Goal: Contribute content

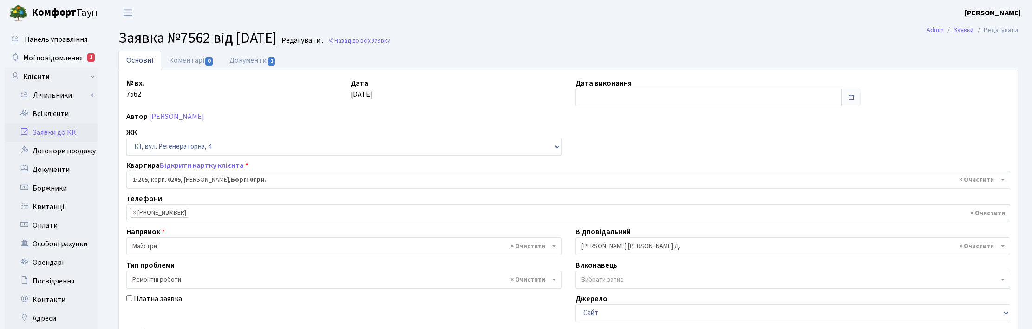
select select "205"
select select "62"
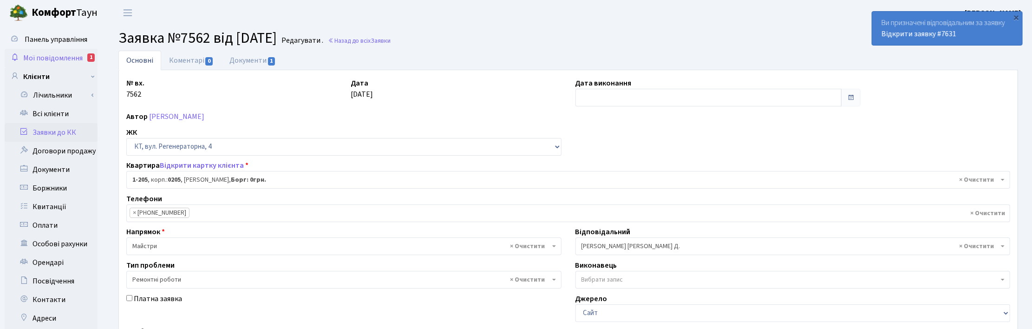
click at [41, 59] on span "Мої повідомлення" at bounding box center [52, 58] width 59 height 10
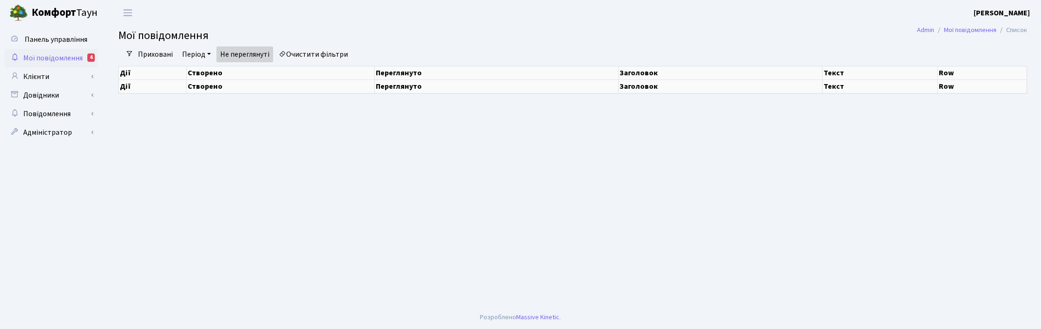
select select "25"
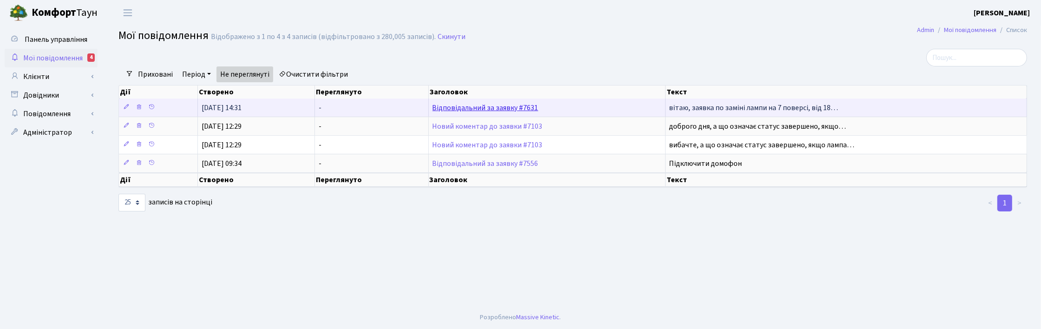
click at [474, 106] on link "Відповідальний за заявку #7631" at bounding box center [486, 108] width 106 height 10
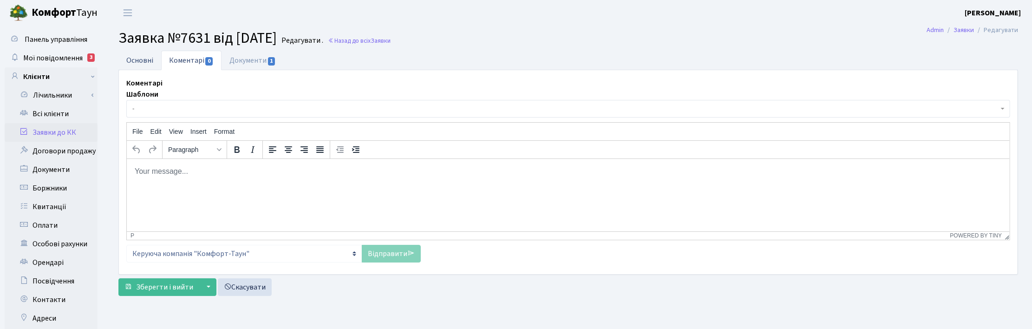
click at [143, 57] on link "Основні" at bounding box center [139, 60] width 43 height 19
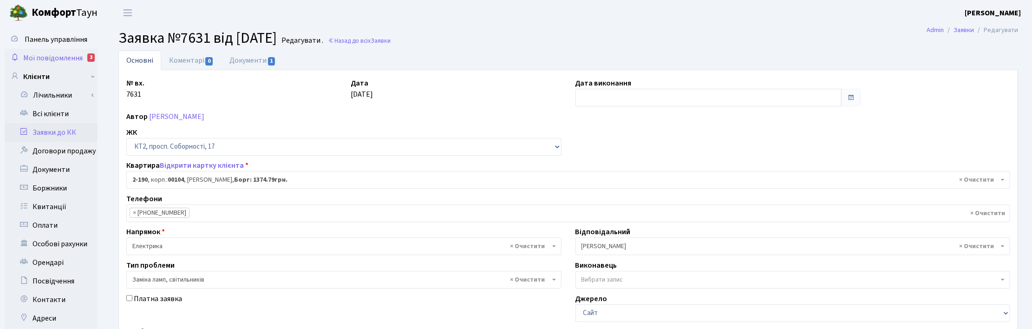
click at [47, 53] on span "Мої повідомлення" at bounding box center [52, 58] width 59 height 10
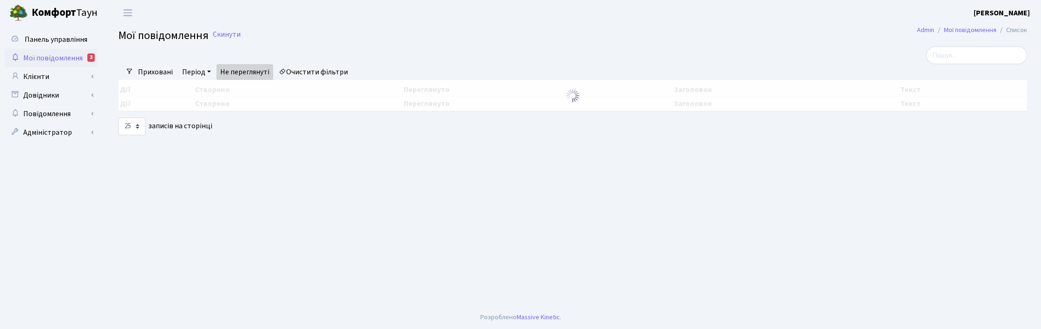
select select "25"
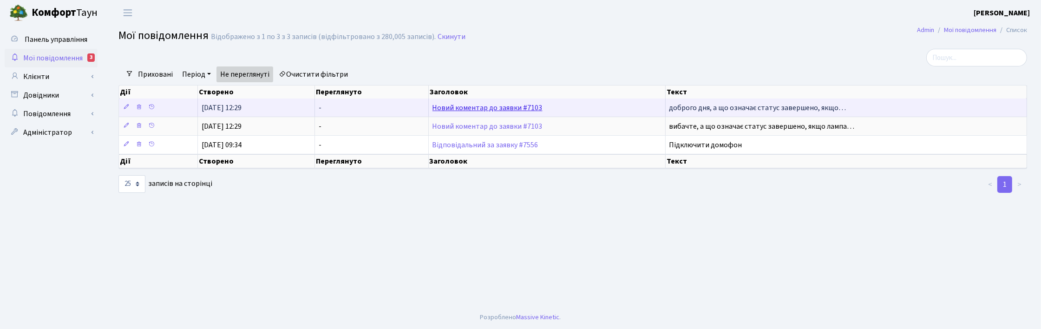
click at [449, 108] on link "Новий коментар до заявки #7103" at bounding box center [488, 108] width 110 height 10
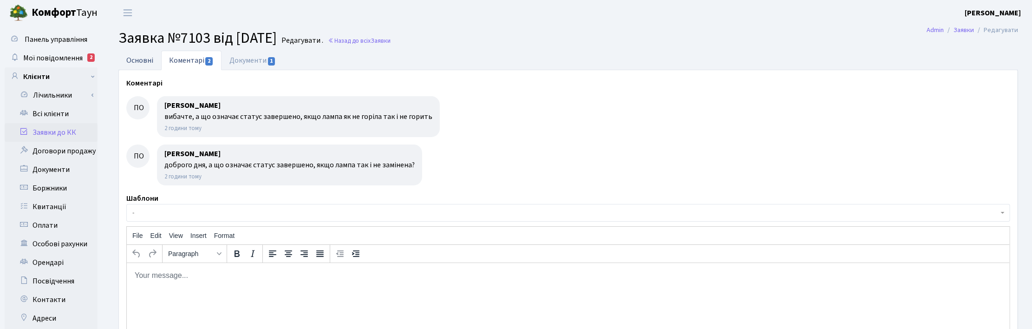
click at [132, 63] on link "Основні" at bounding box center [139, 60] width 43 height 19
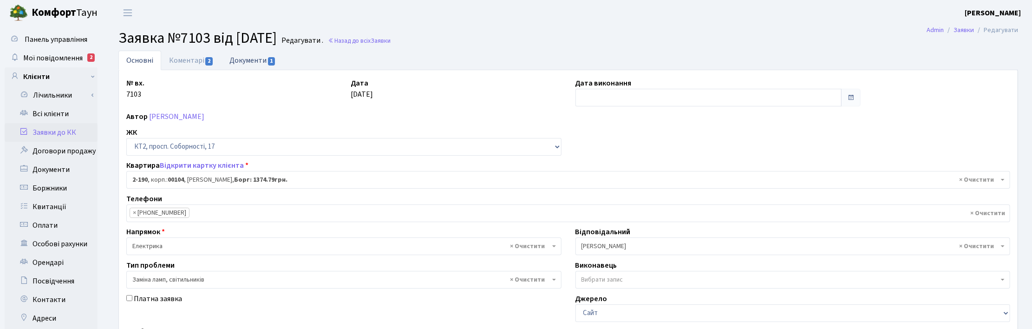
click at [235, 58] on link "Документи 1" at bounding box center [253, 60] width 62 height 19
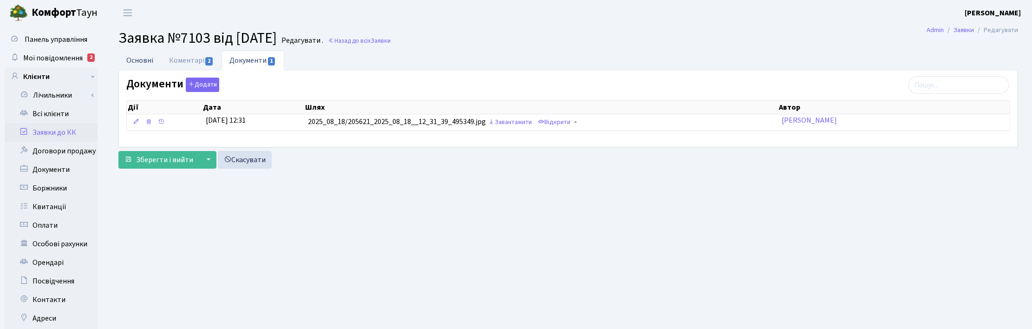
click at [138, 57] on link "Основні" at bounding box center [139, 60] width 43 height 19
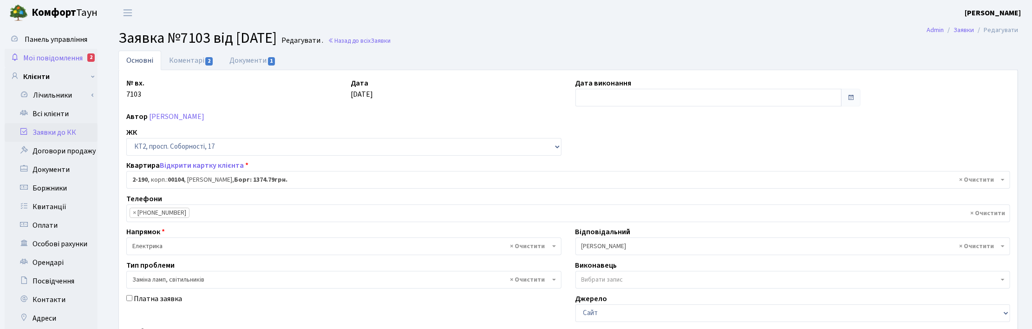
click at [52, 59] on span "Мої повідомлення" at bounding box center [52, 58] width 59 height 10
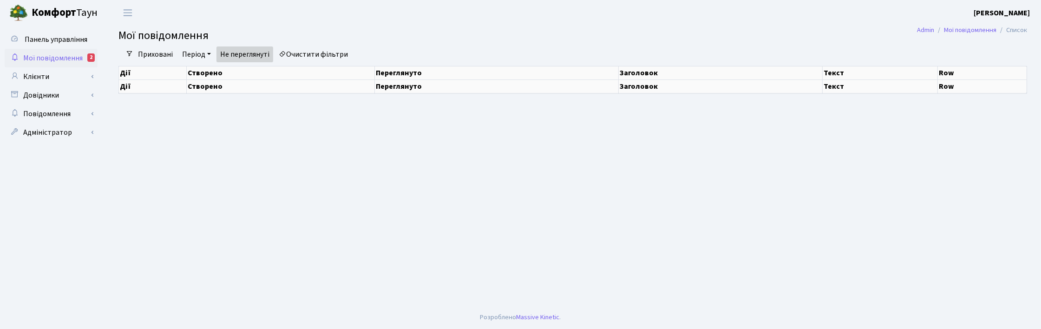
select select "25"
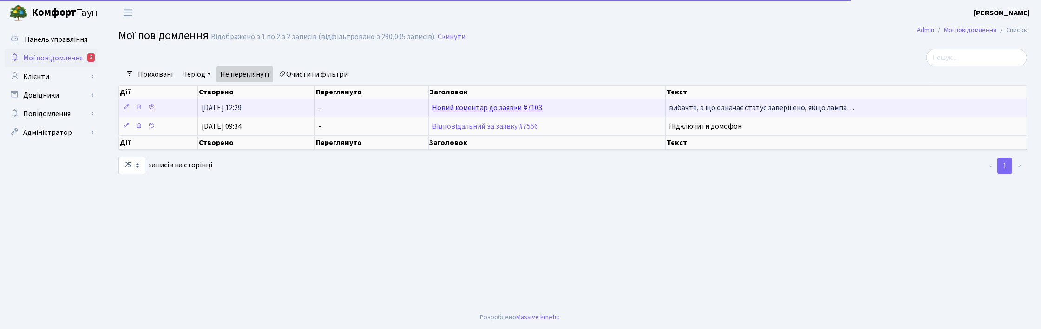
click at [501, 106] on link "Новий коментар до заявки #7103" at bounding box center [488, 108] width 110 height 10
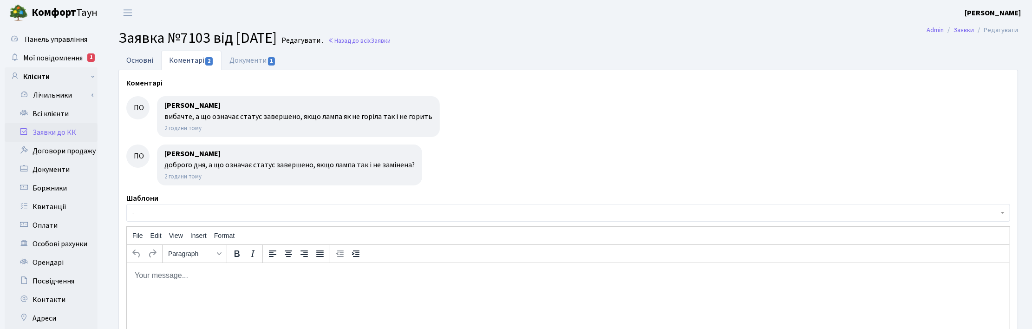
click at [133, 59] on link "Основні" at bounding box center [139, 60] width 43 height 19
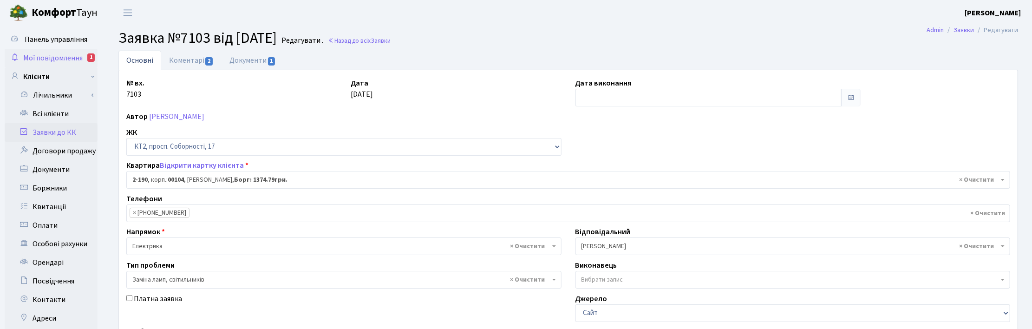
click at [64, 54] on span "Мої повідомлення" at bounding box center [52, 58] width 59 height 10
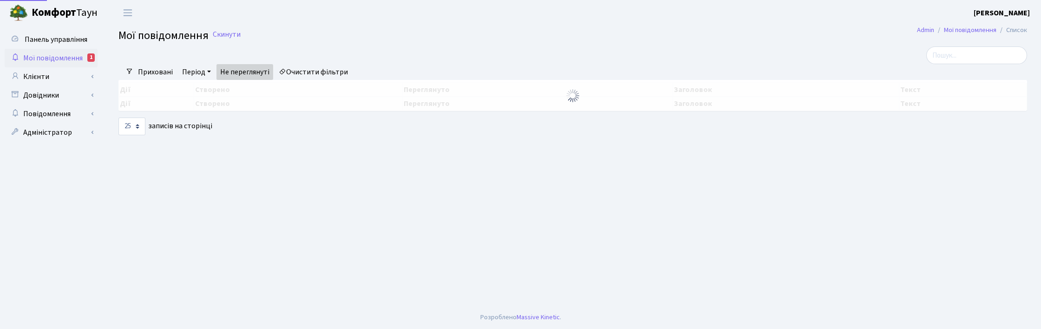
select select "25"
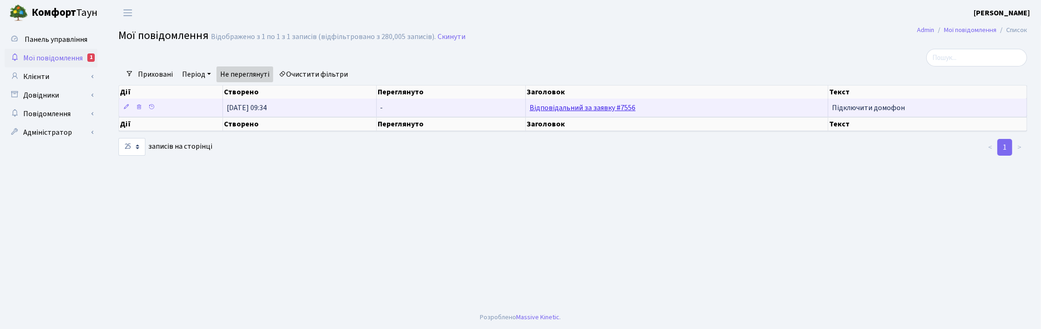
click at [575, 106] on link "Відповідальний за заявку #7556" at bounding box center [583, 108] width 106 height 10
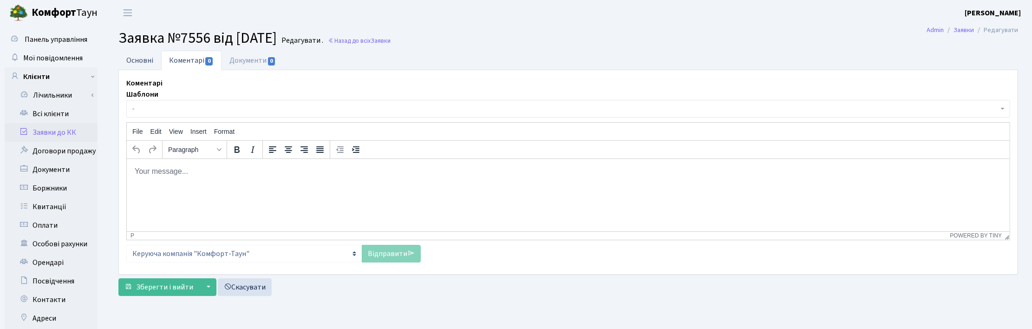
click at [142, 60] on link "Основні" at bounding box center [139, 60] width 43 height 19
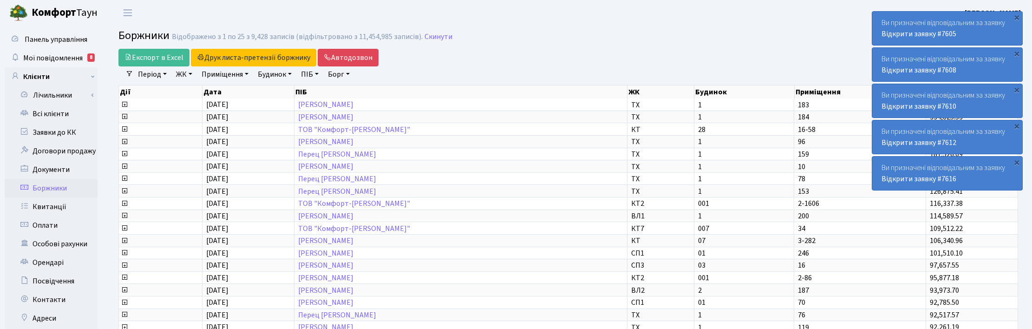
select select "25"
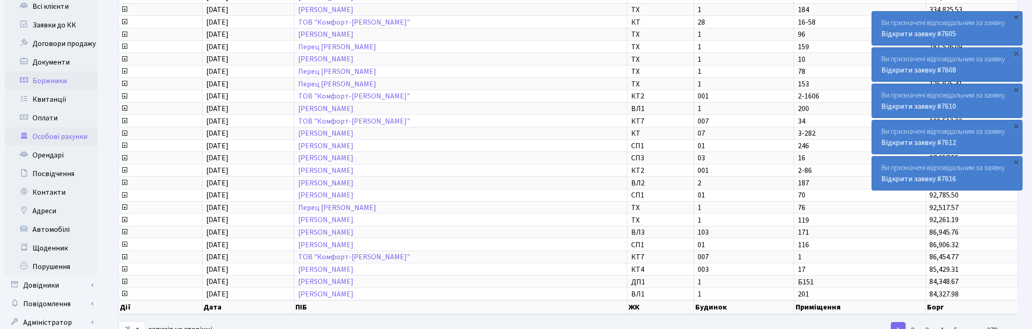
scroll to position [116, 0]
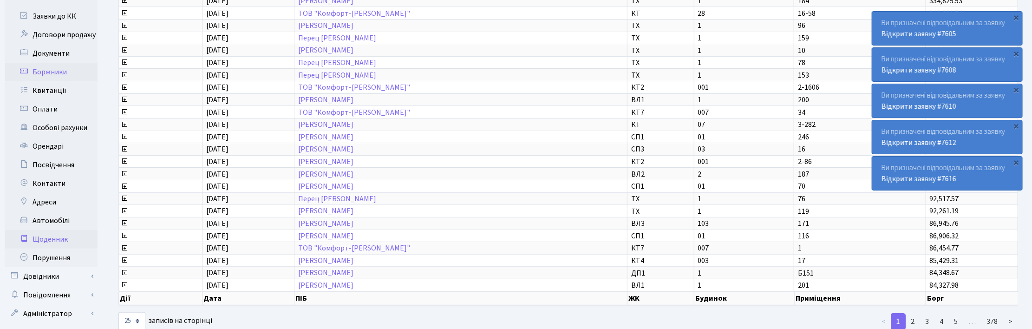
click at [52, 233] on link "Щоденник" at bounding box center [51, 239] width 93 height 19
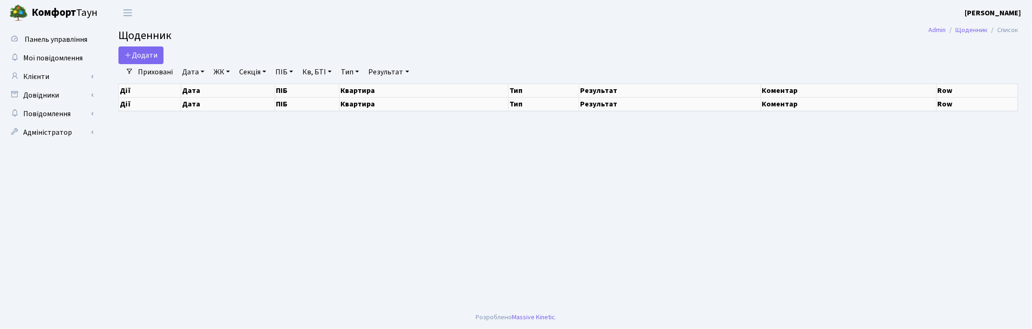
select select "25"
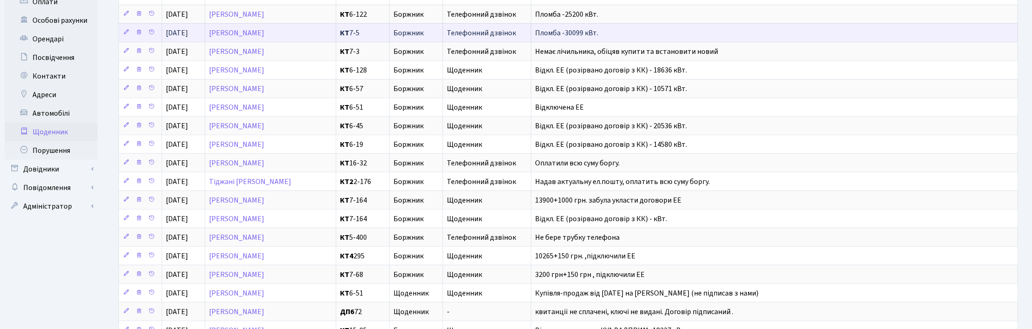
scroll to position [232, 0]
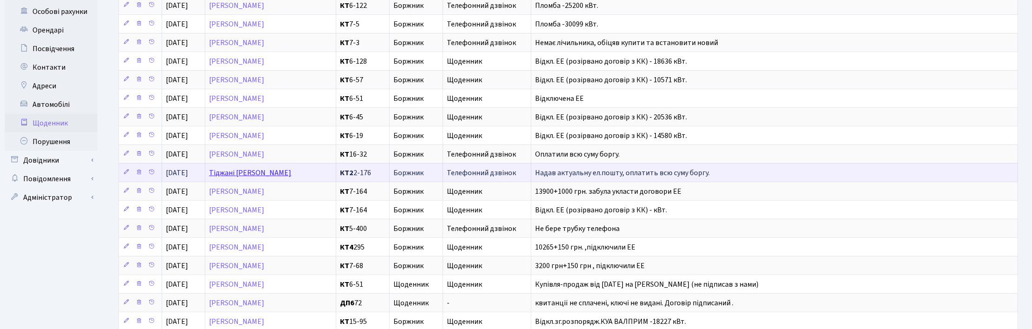
click at [263, 178] on link "Тіджані [PERSON_NAME]" at bounding box center [250, 173] width 82 height 10
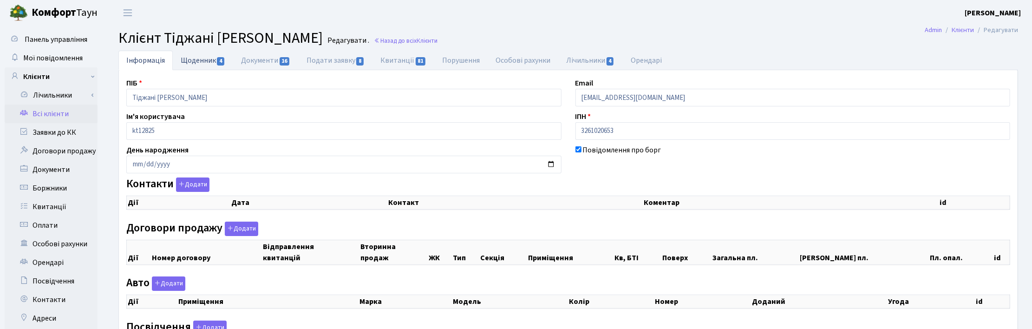
click at [194, 61] on link "Щоденник 4" at bounding box center [203, 60] width 60 height 19
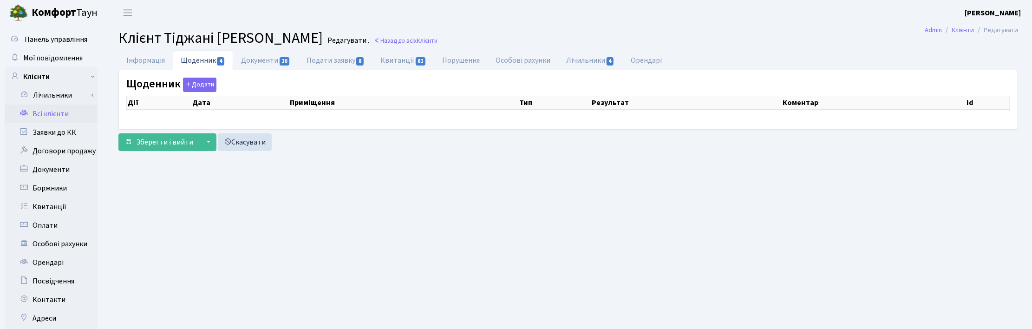
select select "25"
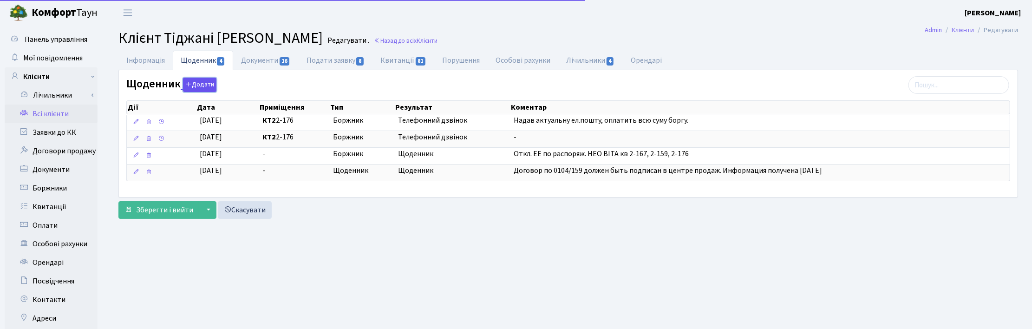
click at [196, 85] on button "Додати" at bounding box center [199, 85] width 33 height 14
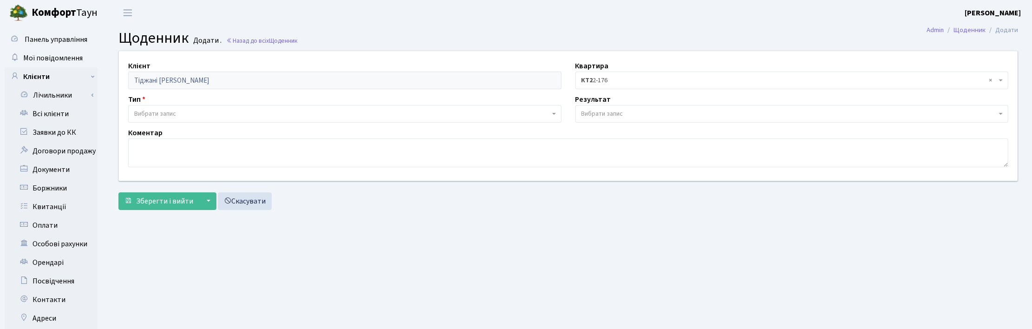
click at [150, 114] on span "Вибрати запис" at bounding box center [155, 113] width 42 height 9
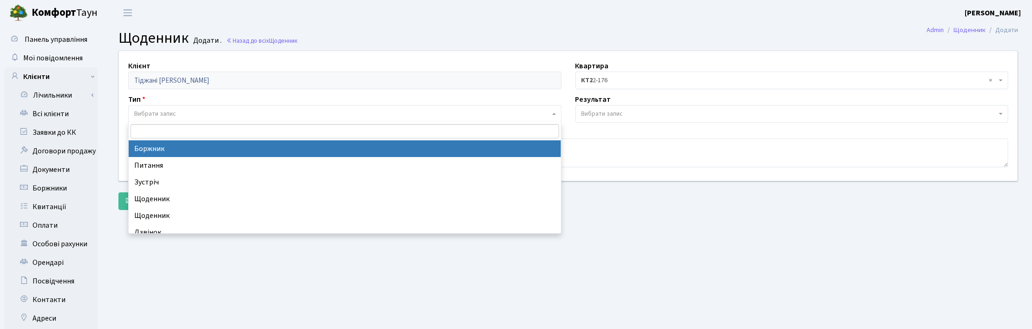
select select "189"
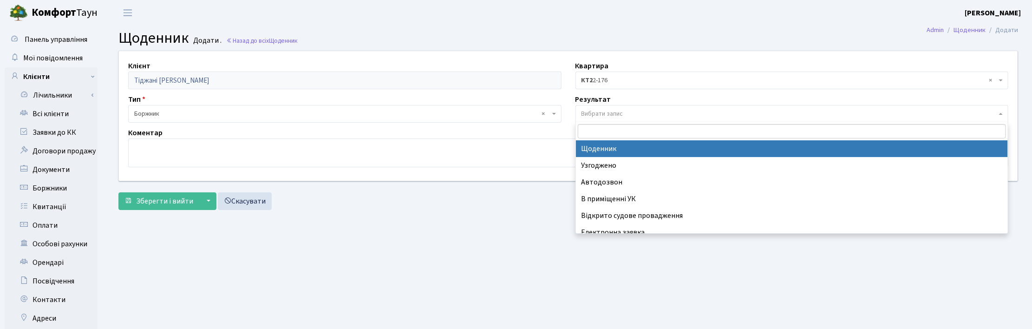
click at [605, 110] on span "Вибрати запис" at bounding box center [603, 113] width 42 height 9
select select "14"
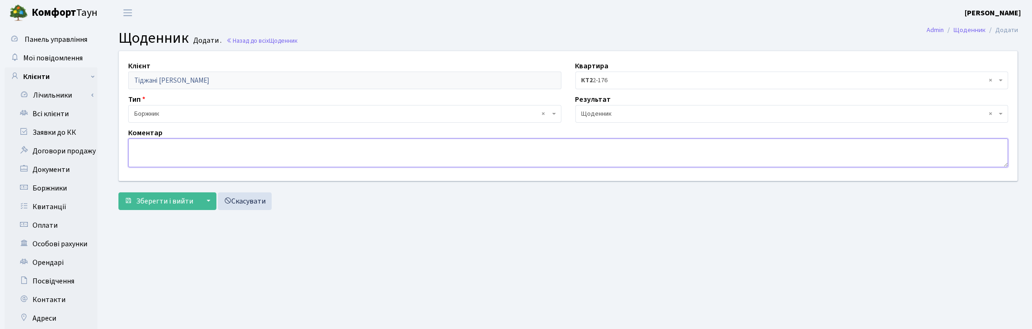
drag, startPoint x: 182, startPoint y: 164, endPoint x: 171, endPoint y: 164, distance: 10.7
click at [179, 162] on textarea at bounding box center [568, 152] width 881 height 29
click at [156, 152] on textarea at bounding box center [568, 152] width 881 height 29
type textarea "J"
type textarea "Оплатив всю суму боргу."
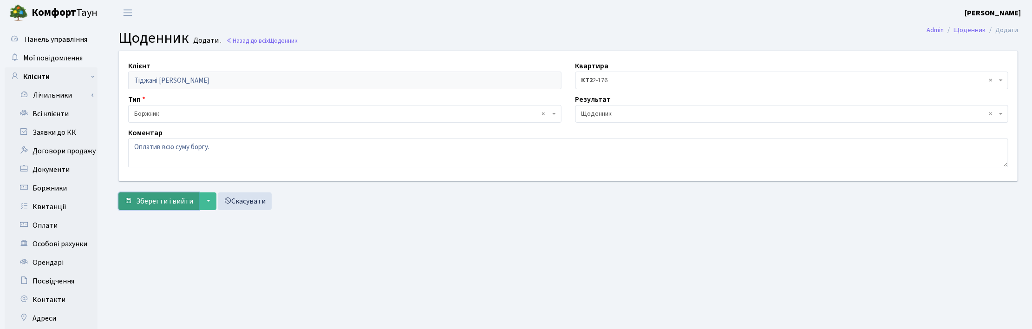
click at [170, 201] on span "Зберегти і вийти" at bounding box center [164, 201] width 57 height 10
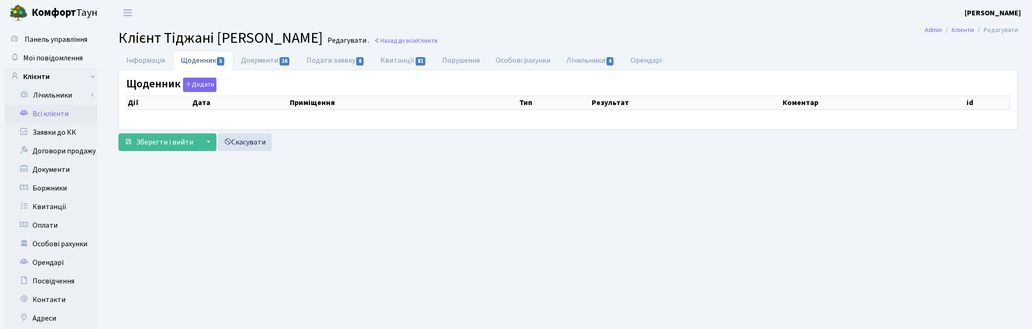
select select "25"
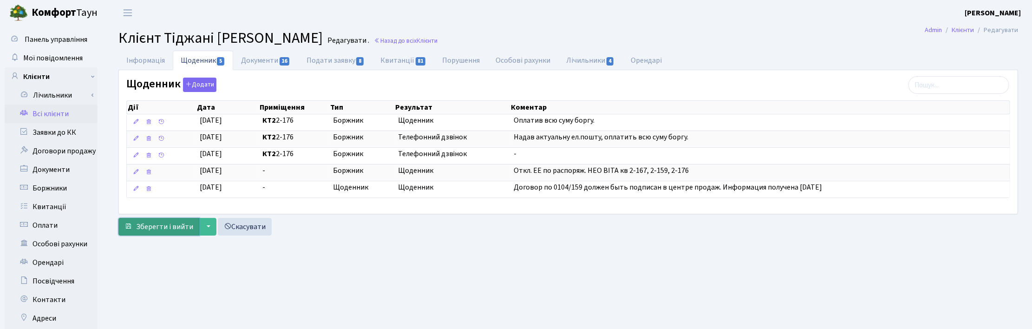
click at [150, 226] on span "Зберегти і вийти" at bounding box center [164, 227] width 57 height 10
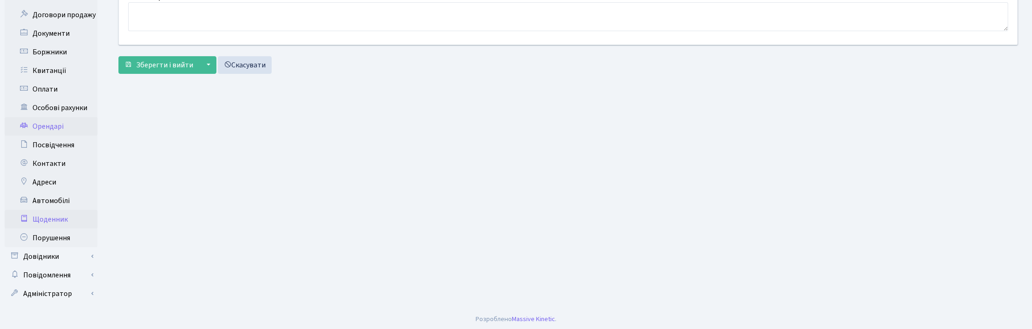
scroll to position [137, 0]
click at [59, 219] on link "Щоденник" at bounding box center [51, 218] width 93 height 19
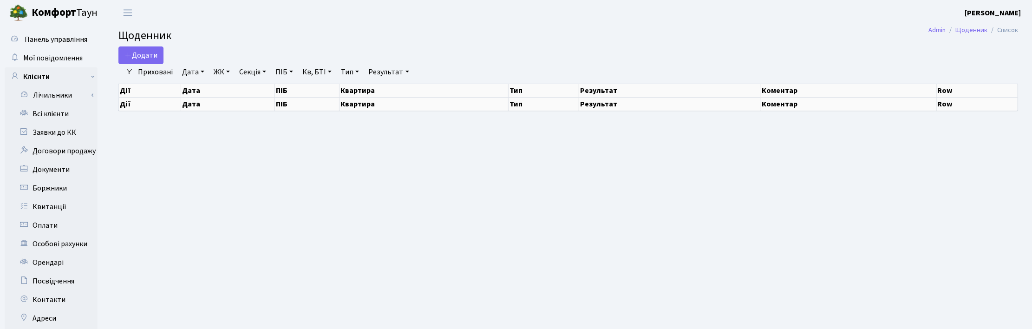
select select "25"
